Goal: Task Accomplishment & Management: Manage account settings

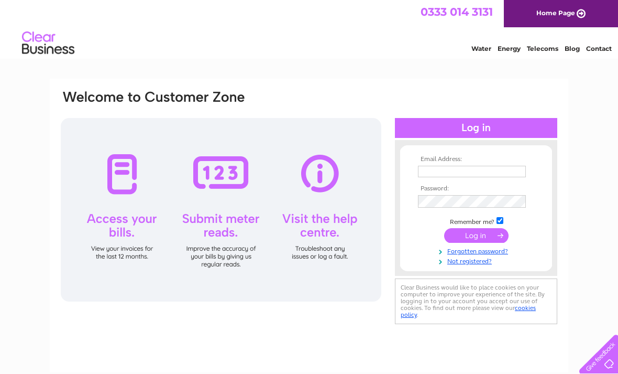
click at [481, 130] on div at bounding box center [476, 128] width 162 height 20
click at [470, 129] on div at bounding box center [476, 128] width 162 height 20
click at [446, 172] on input "text" at bounding box center [472, 172] width 108 height 12
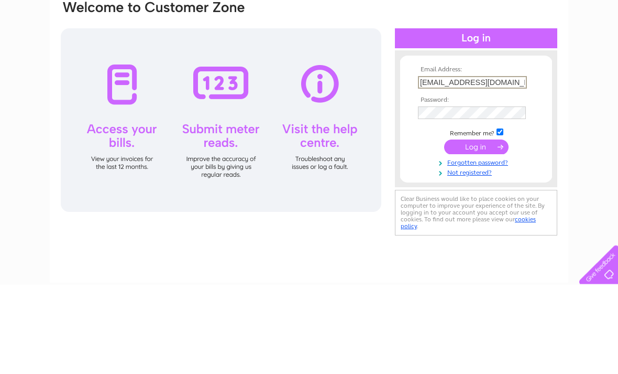
type input "paradise-farm@hotmail.com"
click at [503, 218] on input "checkbox" at bounding box center [500, 221] width 7 height 7
checkbox input "false"
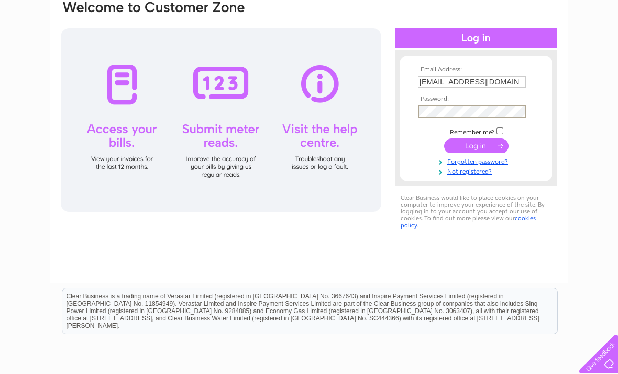
scroll to position [89, 0]
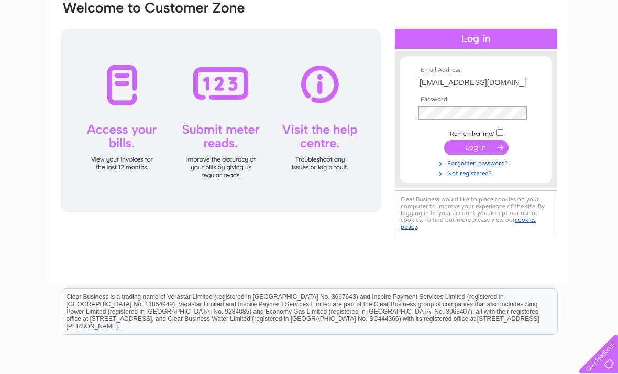
click at [481, 152] on input "submit" at bounding box center [476, 147] width 64 height 15
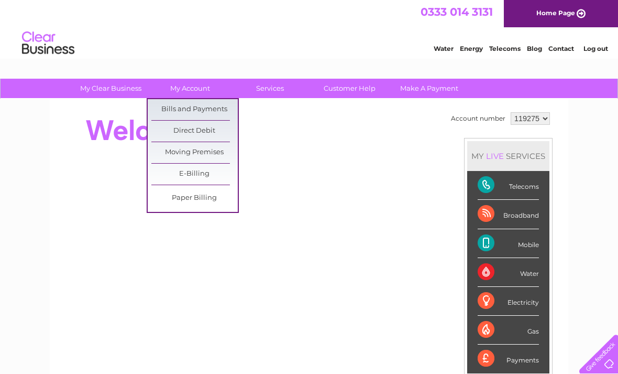
click at [219, 109] on link "Bills and Payments" at bounding box center [194, 109] width 86 height 21
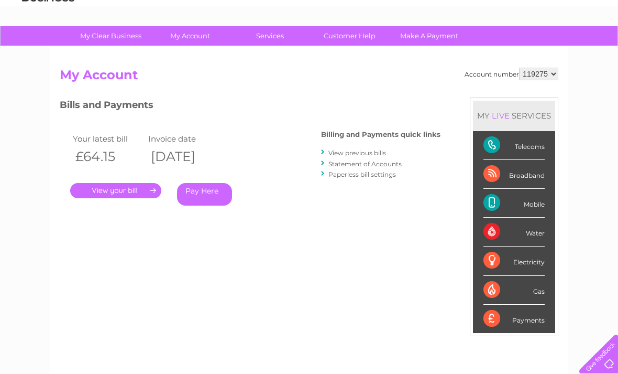
scroll to position [52, 0]
click at [141, 183] on link "." at bounding box center [115, 190] width 91 height 15
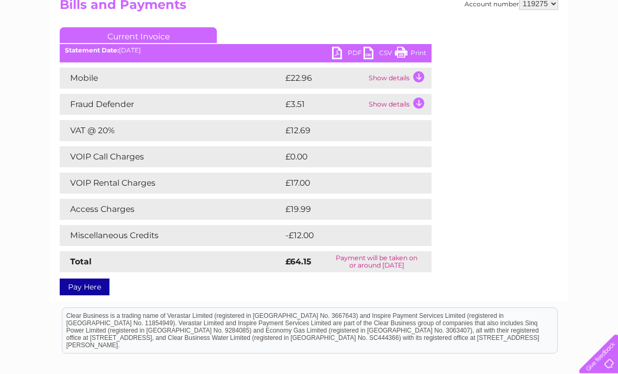
scroll to position [125, 0]
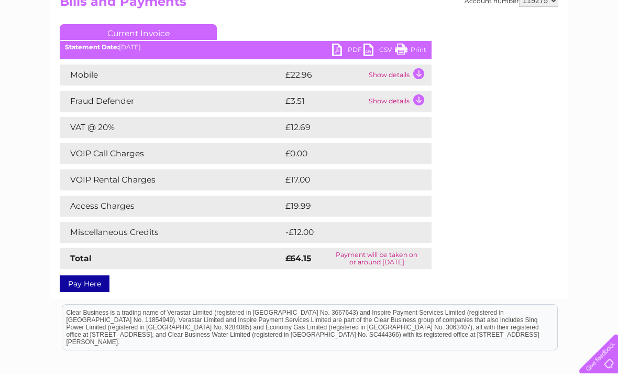
click at [418, 73] on td "Show details" at bounding box center [398, 75] width 65 height 21
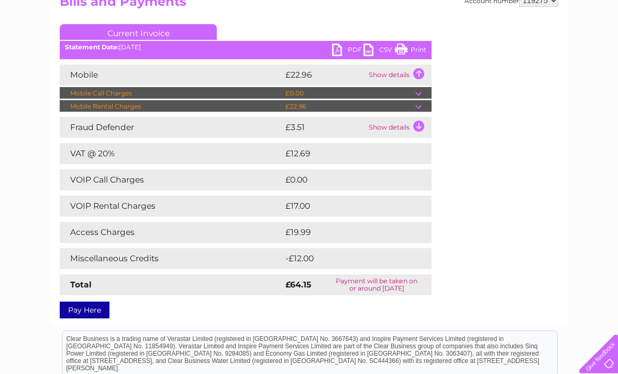
scroll to position [126, 0]
click at [415, 126] on td "Show details" at bounding box center [398, 127] width 65 height 21
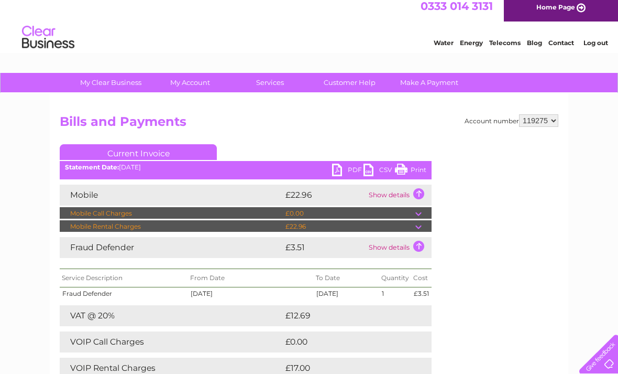
scroll to position [0, 0]
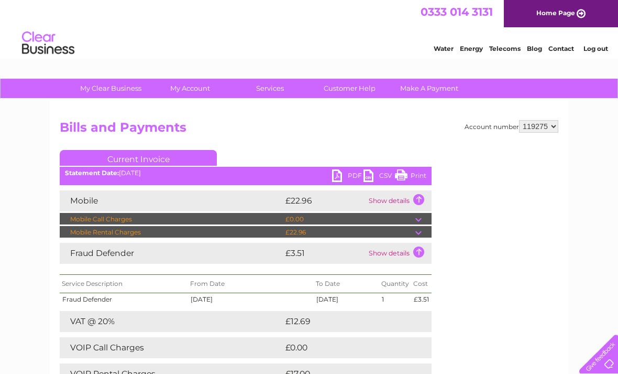
click at [597, 52] on link "Log out" at bounding box center [596, 49] width 25 height 8
